Goal: Information Seeking & Learning: Find specific fact

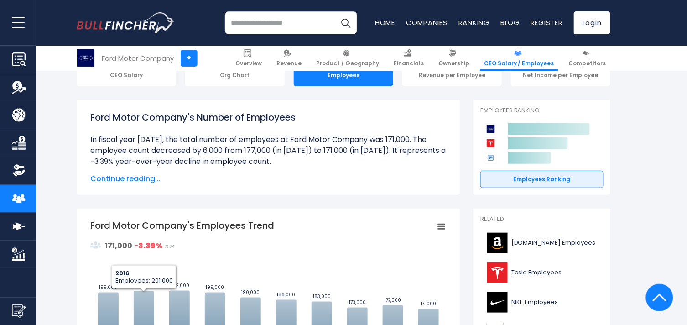
scroll to position [101, 0]
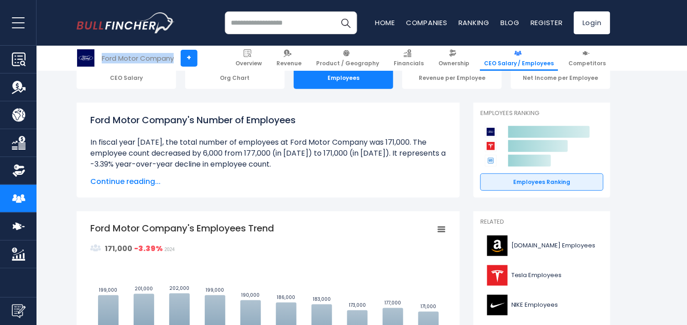
drag, startPoint x: 102, startPoint y: 56, endPoint x: 173, endPoint y: 57, distance: 71.2
click at [173, 57] on div "Ford Motor Company" at bounding box center [138, 58] width 72 height 10
copy div "Ford Motor Company"
drag, startPoint x: 80, startPoint y: 143, endPoint x: 298, endPoint y: 163, distance: 218.9
click at [298, 163] on div "Ford Motor Company's Number of Employees Over the past 10 years (2015-2024): Th…" at bounding box center [268, 150] width 383 height 95
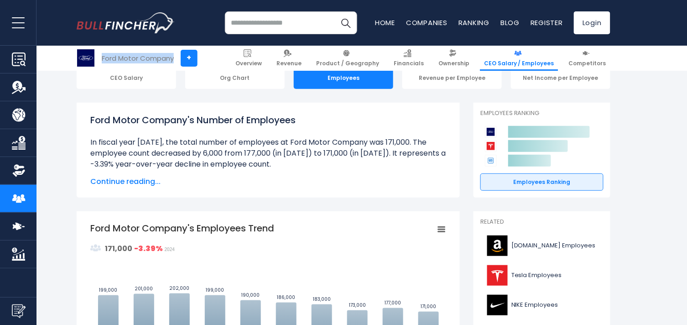
copy li "In fiscal year 2024, the total number of employees at Ford Motor Company was 17…"
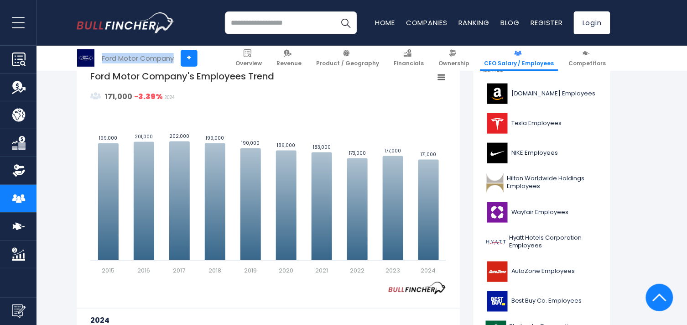
scroll to position [247, 0]
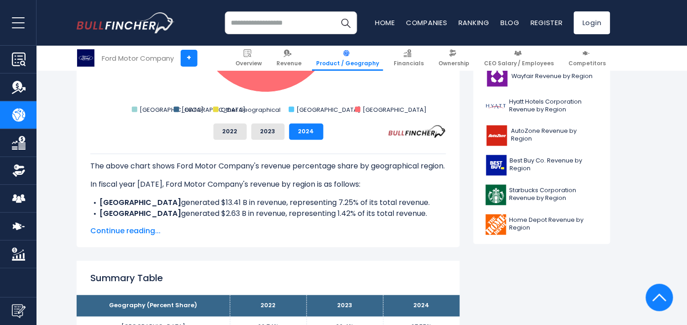
scroll to position [405, 0]
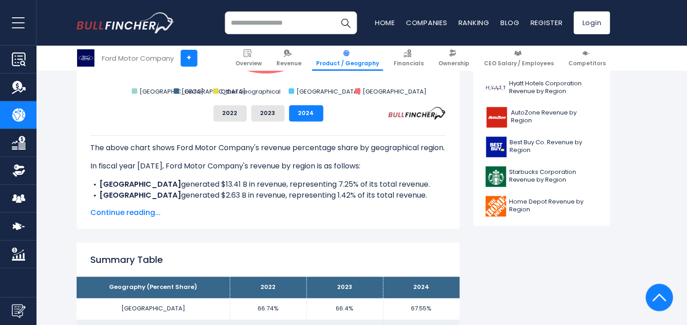
drag, startPoint x: 99, startPoint y: 194, endPoint x: 400, endPoint y: 194, distance: 301.0
click at [400, 190] on li "CANADA generated $13.41 B in revenue, representing 7.25% of its total revenue." at bounding box center [268, 184] width 356 height 11
copy li "CANADA generated $13.41 B in revenue, representing 7.25% of its total revenue."
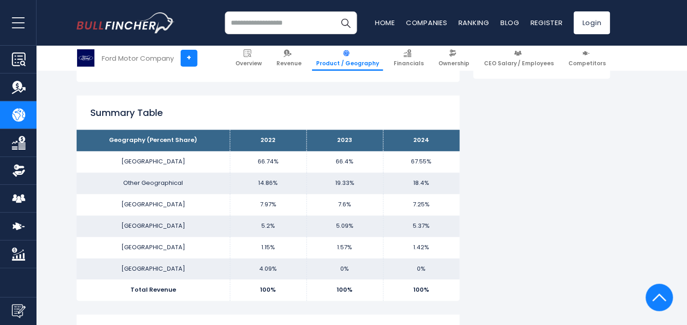
scroll to position [557, 0]
